Goal: Information Seeking & Learning: Compare options

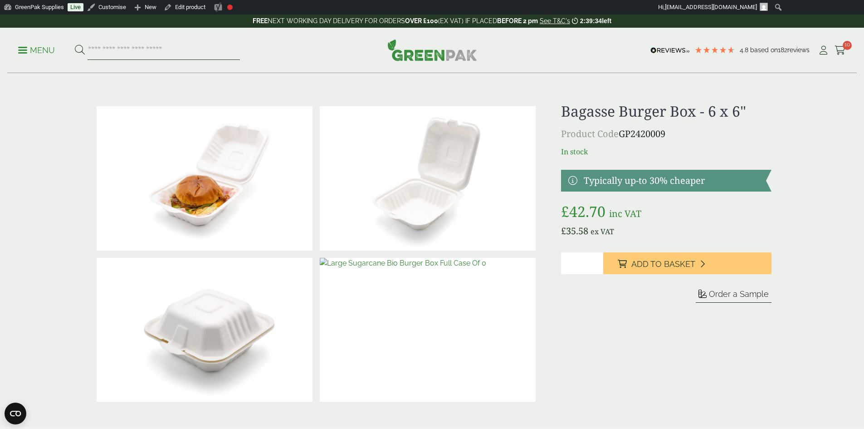
click at [120, 50] on input "search" at bounding box center [164, 50] width 152 height 19
type input "****"
click at [75, 44] on button at bounding box center [80, 50] width 10 height 12
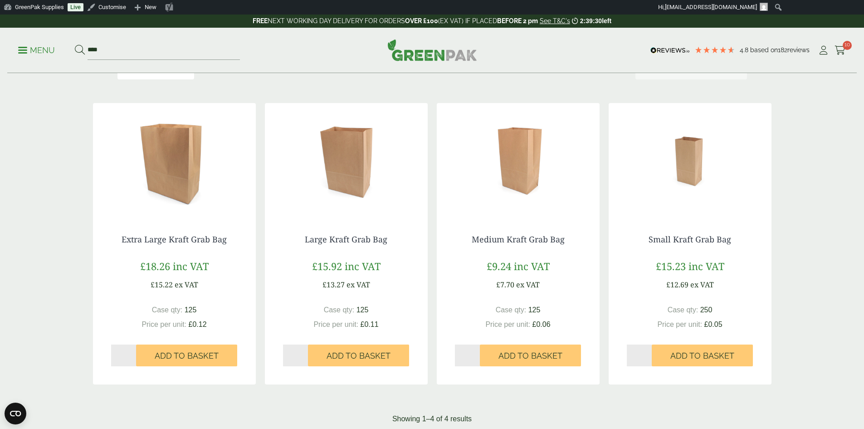
scroll to position [136, 0]
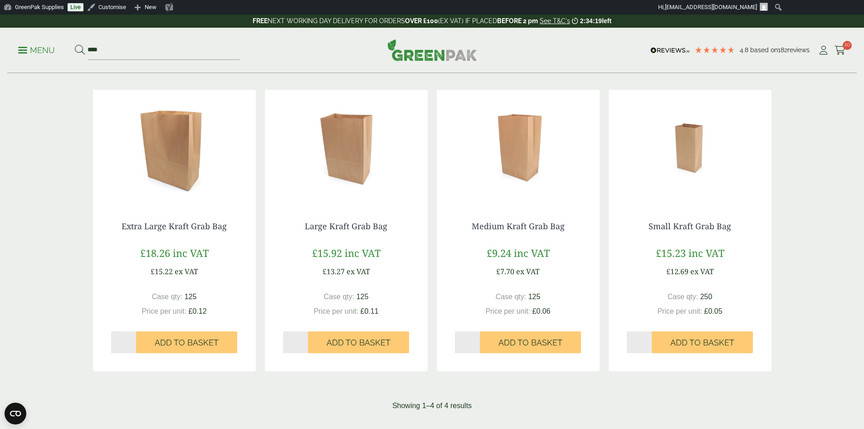
click at [425, 58] on img at bounding box center [432, 50] width 90 height 22
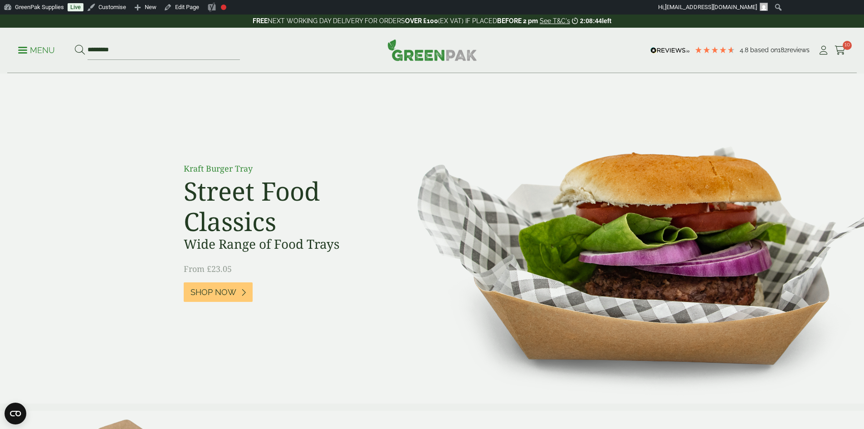
type input "*********"
click at [75, 44] on button at bounding box center [80, 50] width 10 height 12
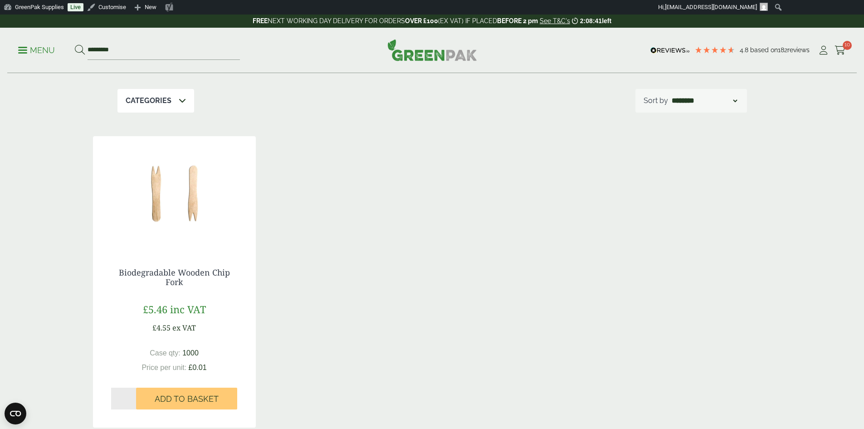
scroll to position [91, 0]
click at [177, 312] on span "inc VAT" at bounding box center [188, 308] width 36 height 14
click at [155, 278] on h4 "Biodegradable Wooden Chip Fork" at bounding box center [174, 277] width 127 height 20
click at [182, 276] on link "Biodegradable Wooden Chip Fork" at bounding box center [174, 276] width 111 height 21
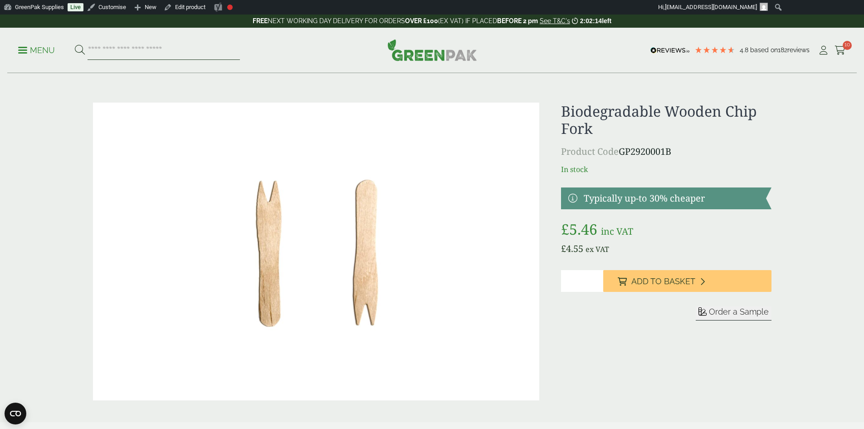
click at [145, 41] on input "search" at bounding box center [164, 50] width 152 height 19
type input "**********"
click at [75, 44] on button at bounding box center [80, 50] width 10 height 12
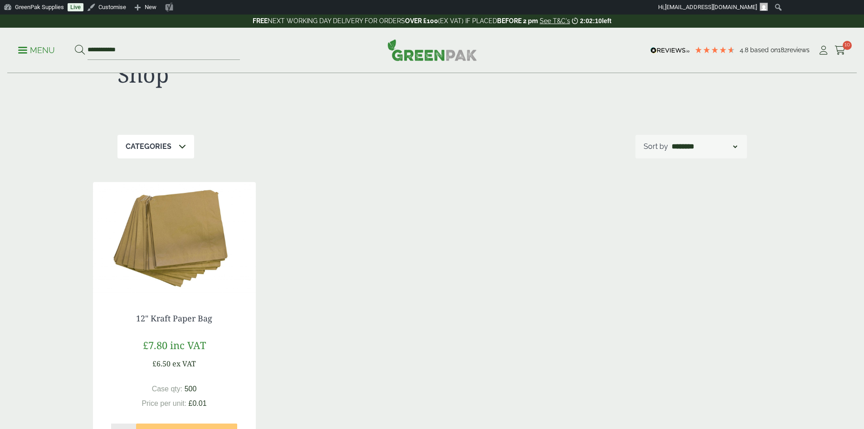
scroll to position [45, 0]
click at [171, 313] on link "12" Kraft Paper Bag" at bounding box center [174, 316] width 76 height 11
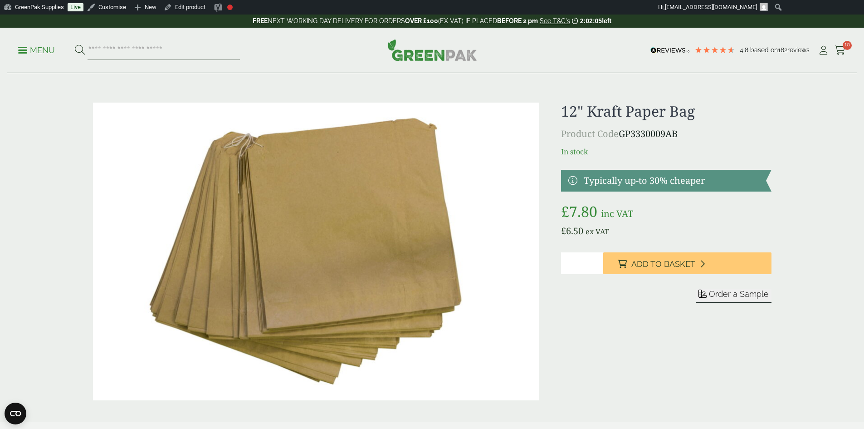
drag, startPoint x: 691, startPoint y: 134, endPoint x: 633, endPoint y: 136, distance: 58.5
click at [633, 136] on p "Product Code GP3330009AB" at bounding box center [666, 134] width 210 height 14
copy p "3330009AB"
click at [130, 50] on input "search" at bounding box center [164, 50] width 152 height 19
type input "**********"
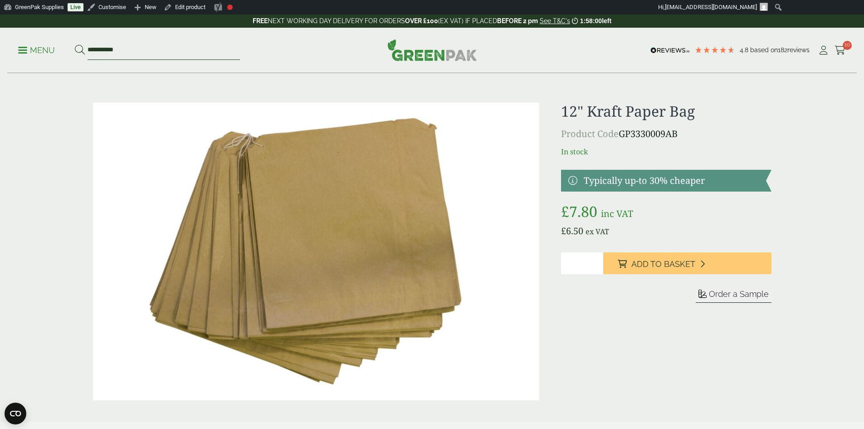
click at [75, 44] on button at bounding box center [80, 50] width 10 height 12
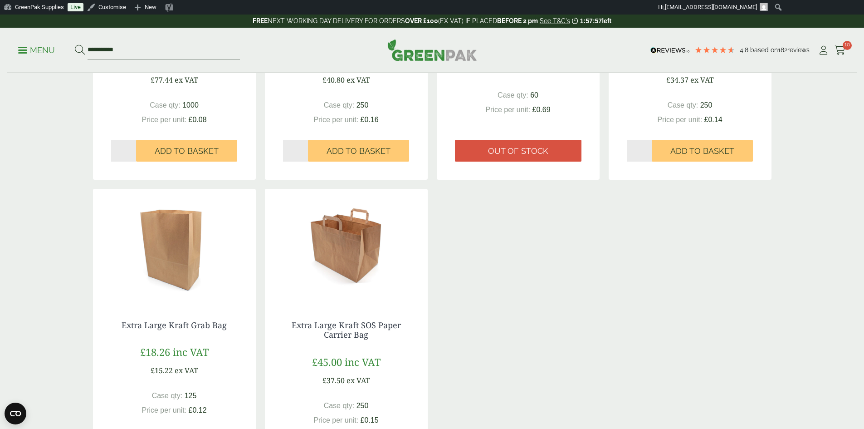
scroll to position [363, 0]
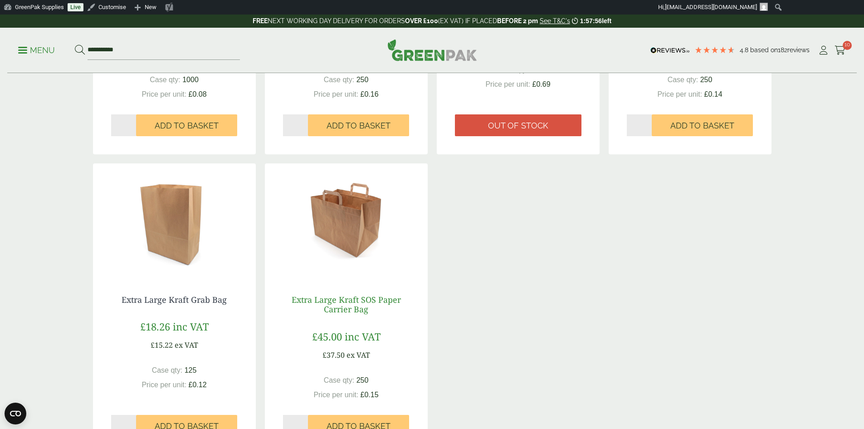
click at [341, 303] on link "Extra Large Kraft SOS Paper Carrier Bag" at bounding box center [346, 304] width 109 height 21
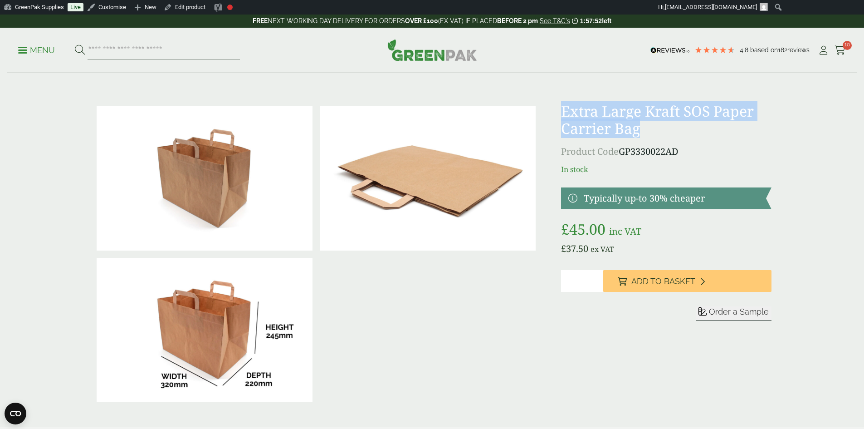
drag, startPoint x: 644, startPoint y: 133, endPoint x: 591, endPoint y: 119, distance: 55.0
click at [554, 114] on div "£" at bounding box center [432, 254] width 689 height 303
copy h1 "Extra Large Kraft SOS Paper Carrier Bag"
drag, startPoint x: 690, startPoint y: 151, endPoint x: 635, endPoint y: 152, distance: 54.4
click at [635, 152] on p "Product Code GP3330022AD" at bounding box center [666, 152] width 210 height 14
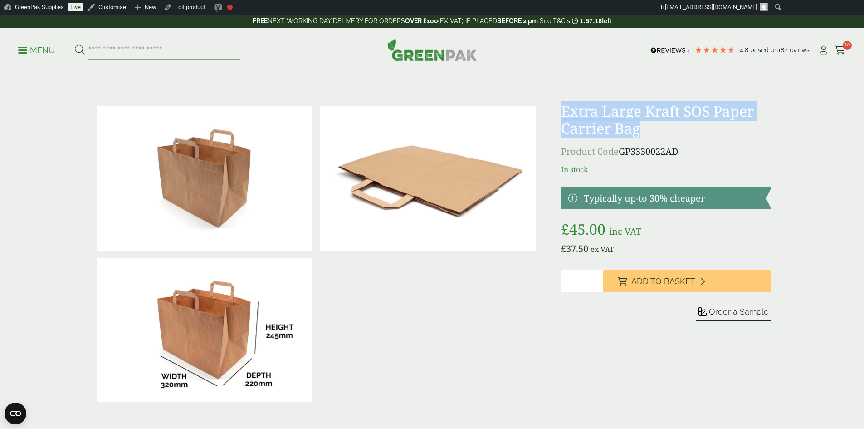
copy p "3330022AD"
click at [663, 151] on p "Product Code GP3330022AD" at bounding box center [666, 152] width 210 height 14
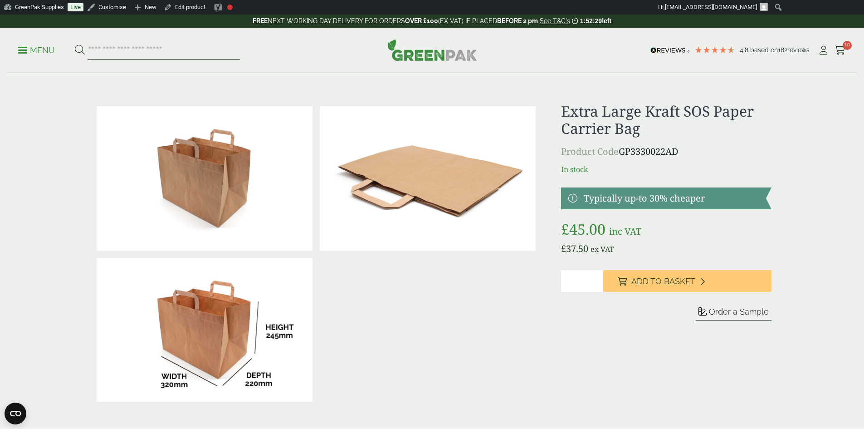
click at [144, 49] on input "search" at bounding box center [164, 50] width 152 height 19
type input "*********"
click at [75, 44] on button at bounding box center [80, 50] width 10 height 12
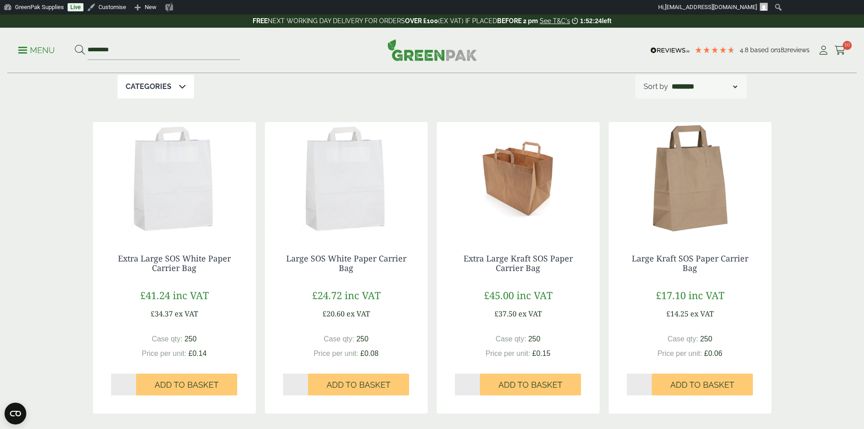
scroll to position [136, 0]
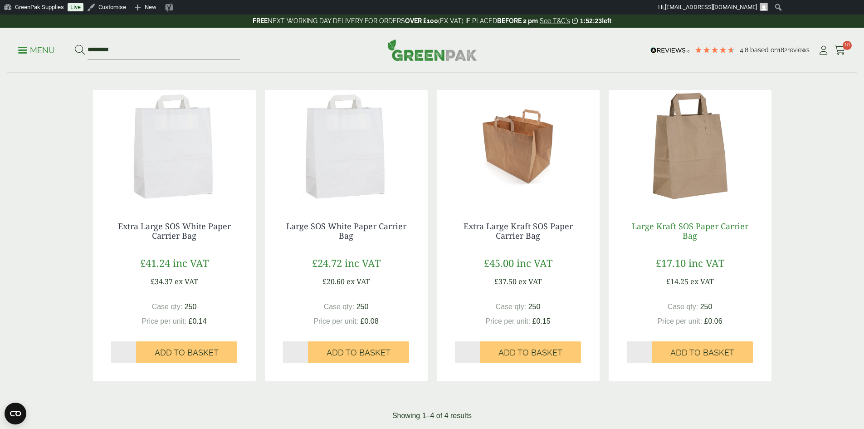
click at [675, 229] on link "Large Kraft SOS Paper Carrier Bag" at bounding box center [690, 230] width 117 height 21
